Goal: Task Accomplishment & Management: Manage account settings

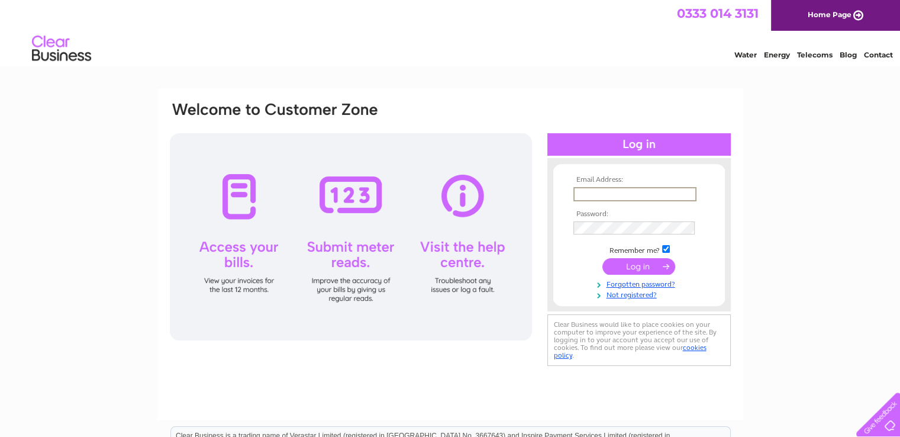
click at [623, 192] on input "text" at bounding box center [634, 194] width 123 height 14
type input "[EMAIL_ADDRESS][DOMAIN_NAME]"
click at [632, 260] on input "submit" at bounding box center [638, 265] width 73 height 17
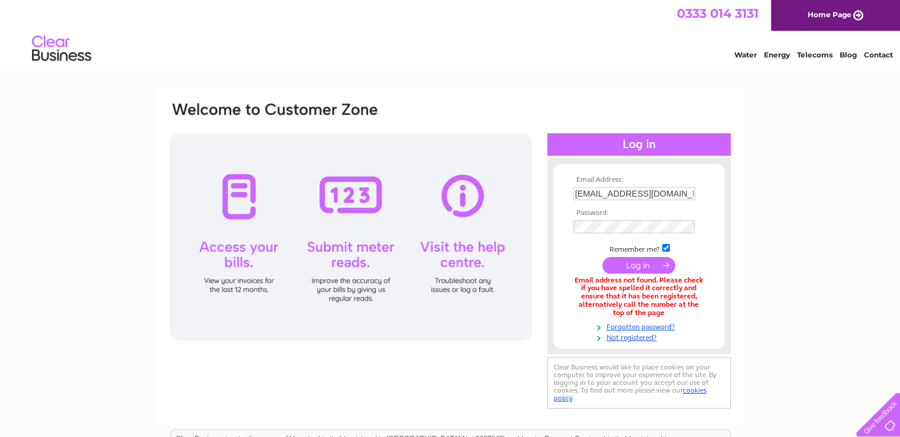
click at [634, 266] on input "submit" at bounding box center [638, 265] width 73 height 17
drag, startPoint x: 576, startPoint y: 196, endPoint x: 698, endPoint y: 192, distance: 121.4
click at [698, 192] on td "[EMAIL_ADDRESS][DOMAIN_NAME]" at bounding box center [638, 194] width 137 height 20
type input "[EMAIL_ADDRESS][DOMAIN_NAME]"
click at [641, 266] on input "submit" at bounding box center [638, 265] width 73 height 17
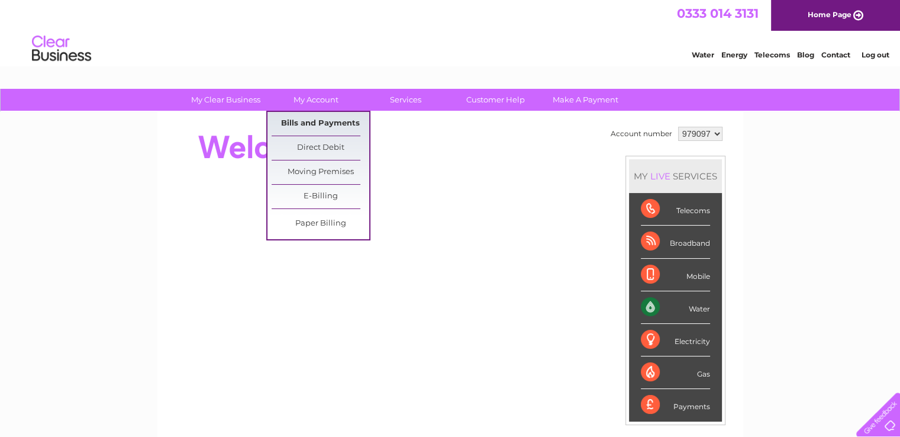
click at [308, 121] on link "Bills and Payments" at bounding box center [321, 124] width 98 height 24
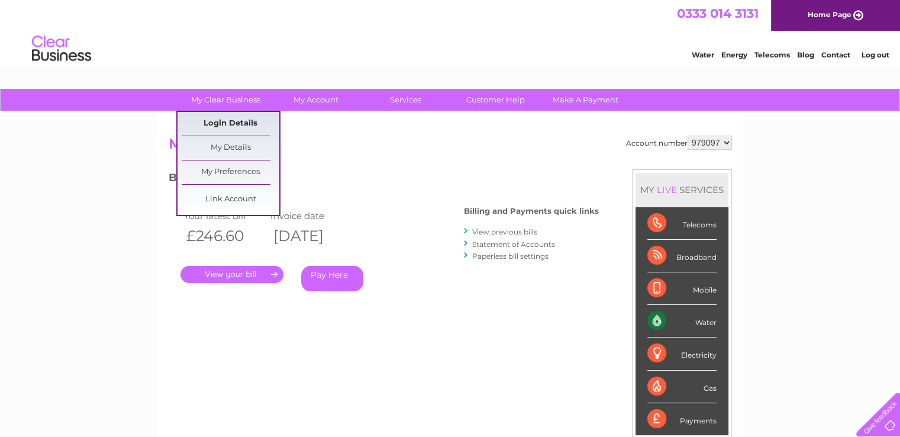
click at [234, 122] on link "Login Details" at bounding box center [231, 124] width 98 height 24
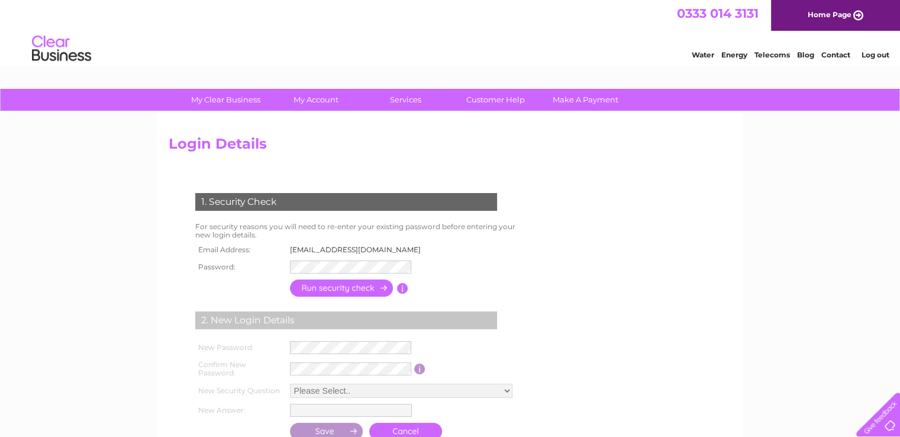
click at [410, 296] on td "Passwod must be at least 6 characters long" at bounding box center [455, 287] width 95 height 23
click at [339, 285] on input "button" at bounding box center [342, 287] width 104 height 17
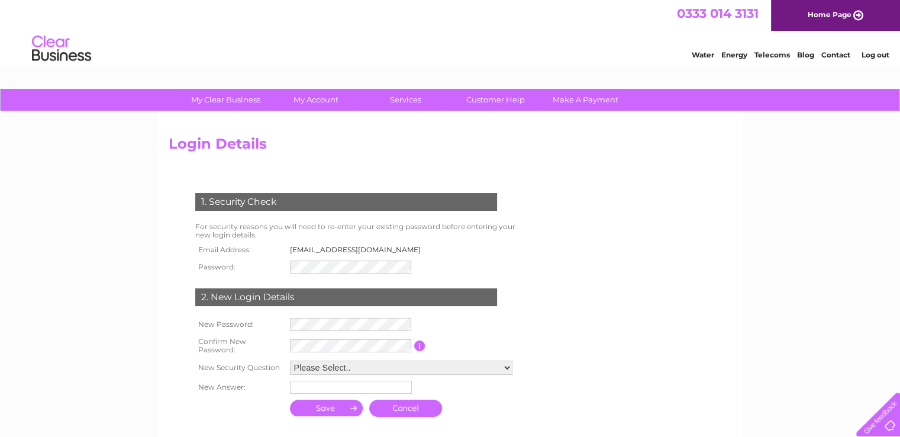
click at [395, 408] on link "Cancel" at bounding box center [405, 407] width 73 height 17
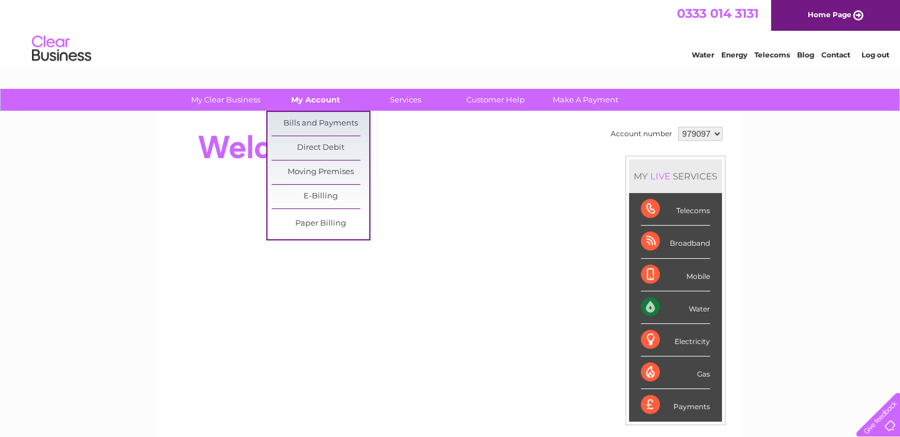
click at [317, 95] on link "My Account" at bounding box center [316, 100] width 98 height 22
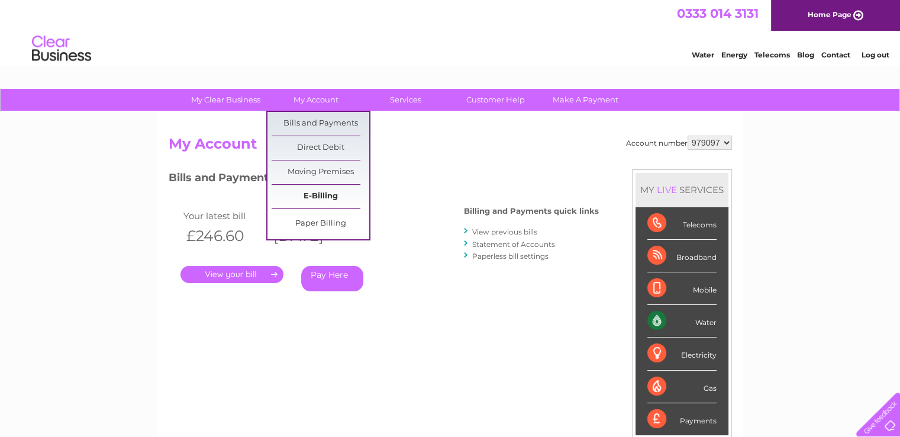
click at [317, 193] on link "E-Billing" at bounding box center [321, 197] width 98 height 24
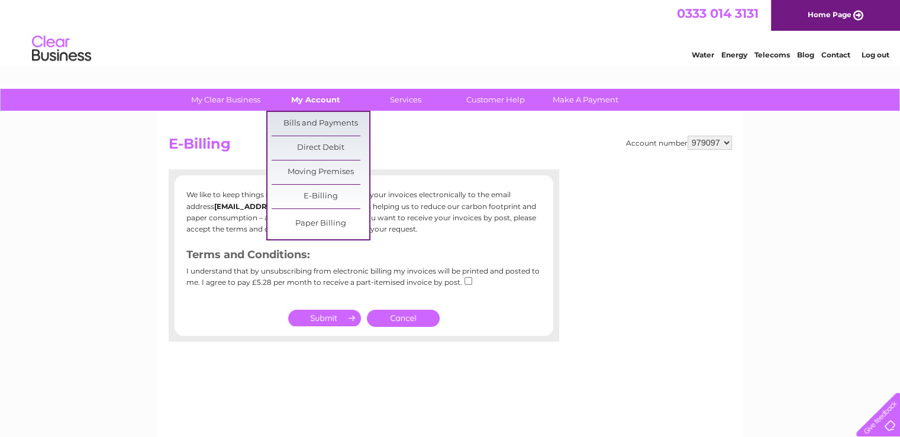
click at [317, 98] on link "My Account" at bounding box center [316, 100] width 98 height 22
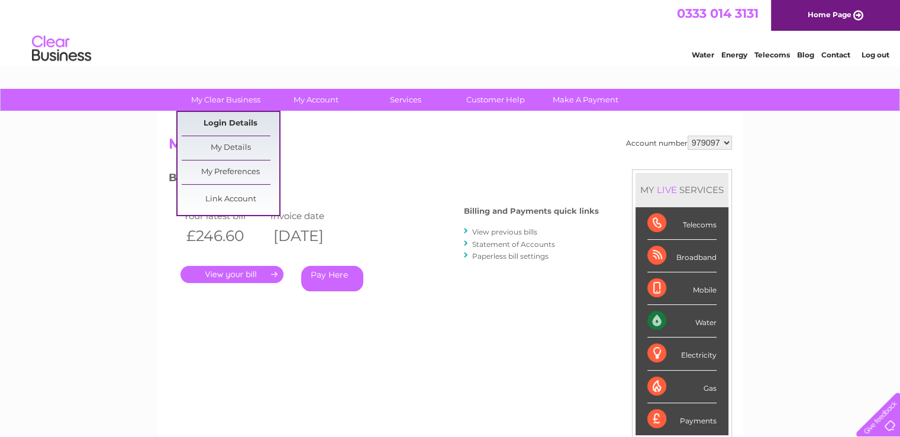
click at [233, 122] on link "Login Details" at bounding box center [231, 124] width 98 height 24
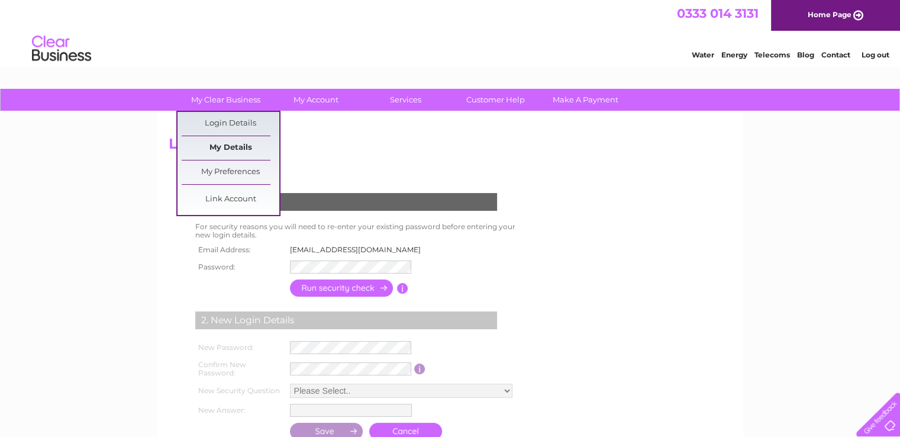
click at [233, 145] on link "My Details" at bounding box center [231, 148] width 98 height 24
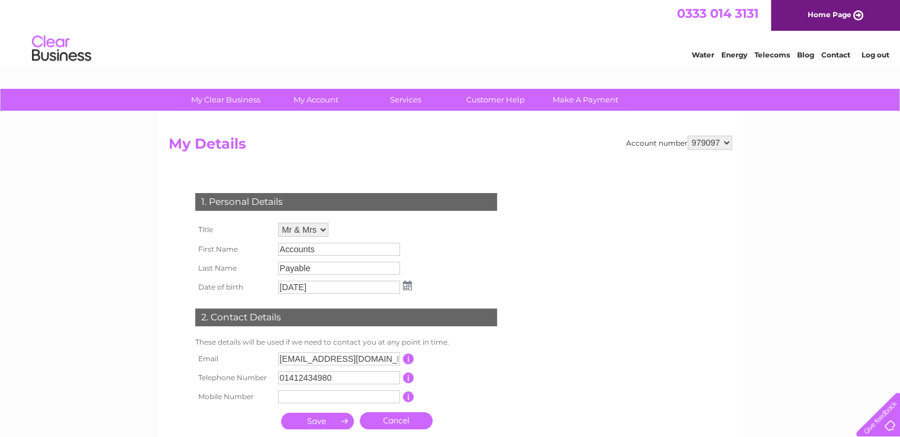
click at [879, 51] on link "Log out" at bounding box center [875, 54] width 28 height 9
